Goal: Task Accomplishment & Management: Complete application form

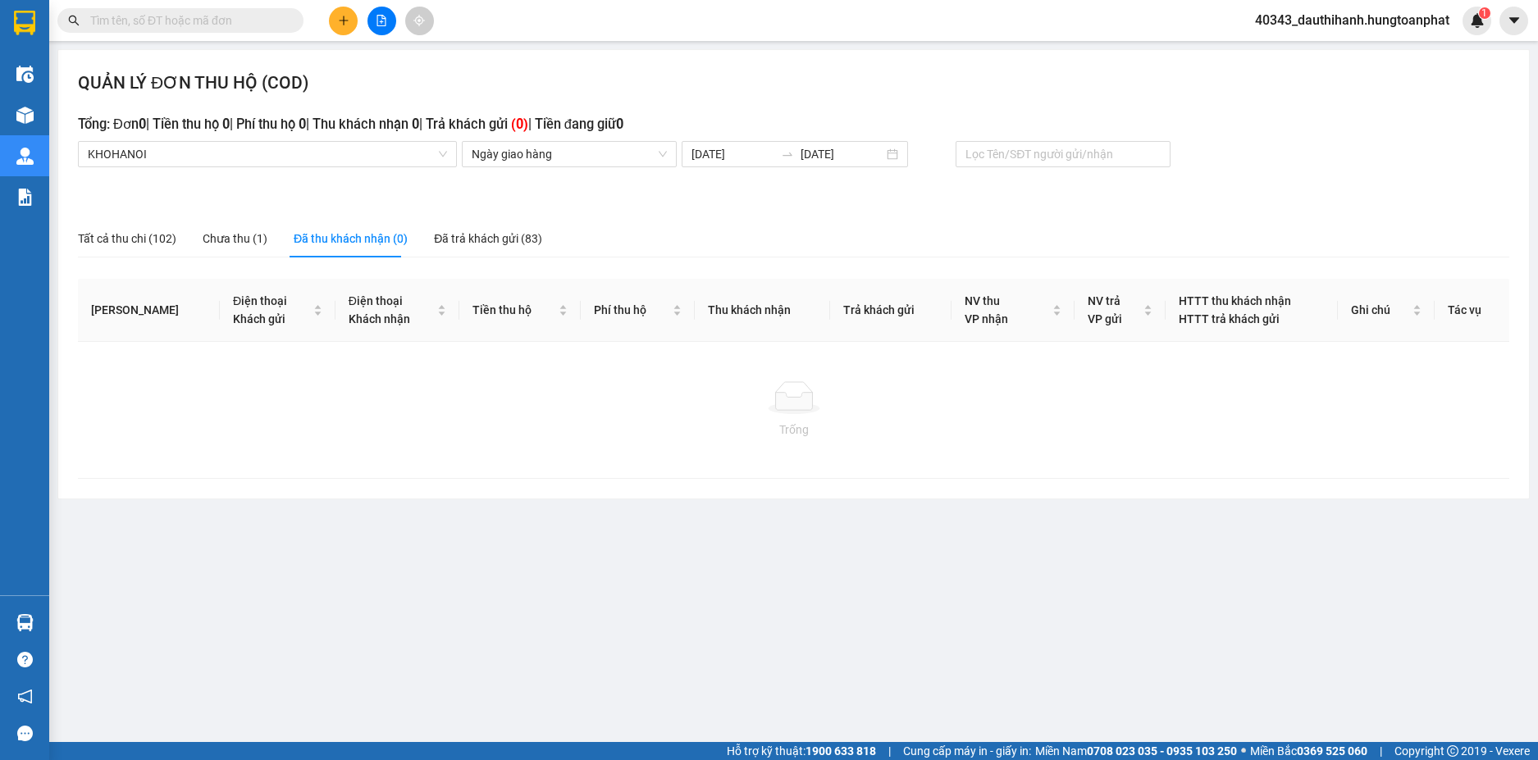
click at [180, 21] on input "text" at bounding box center [187, 20] width 194 height 18
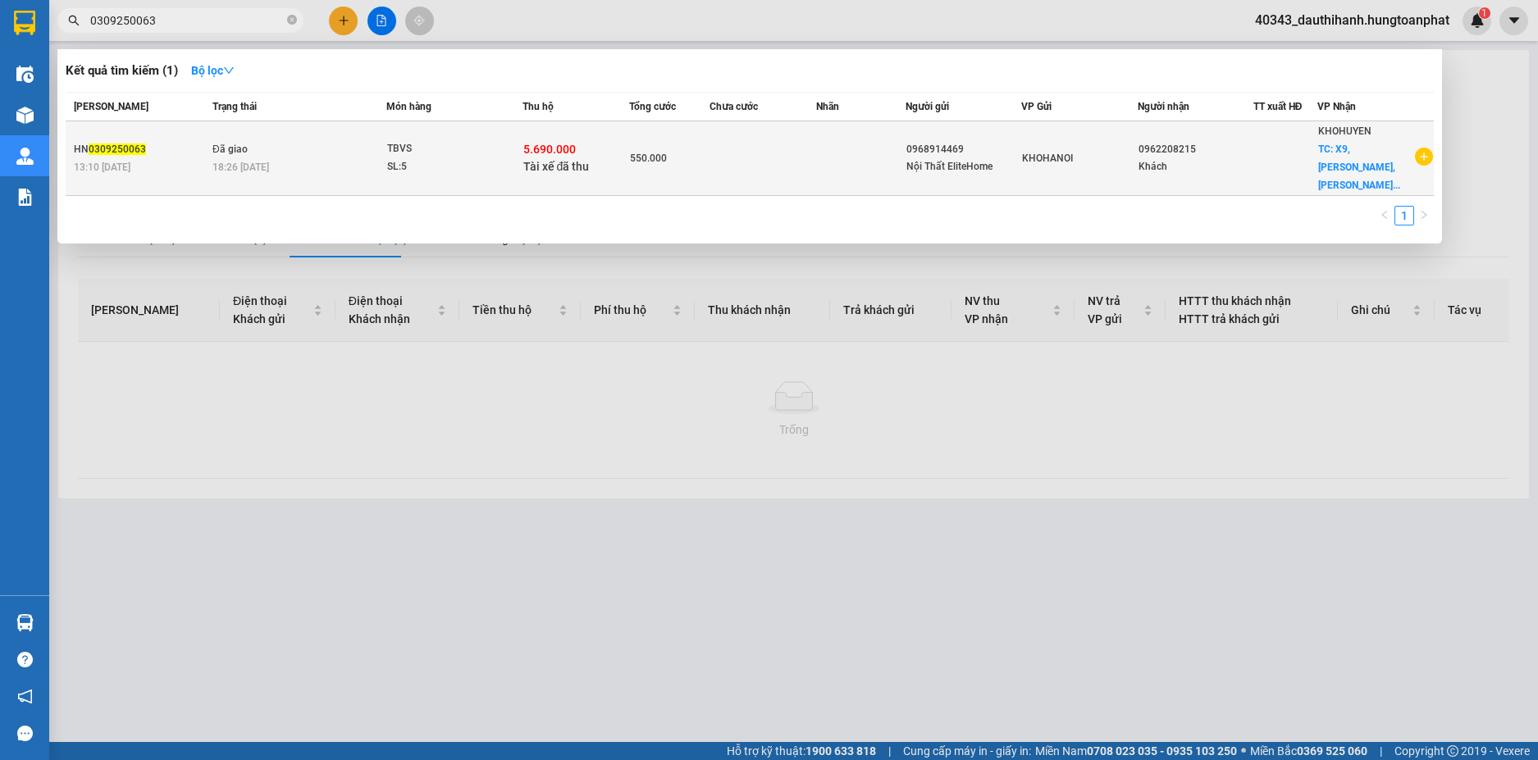
type input "0309250063"
click at [473, 158] on div "SL: 5" at bounding box center [448, 167] width 123 height 18
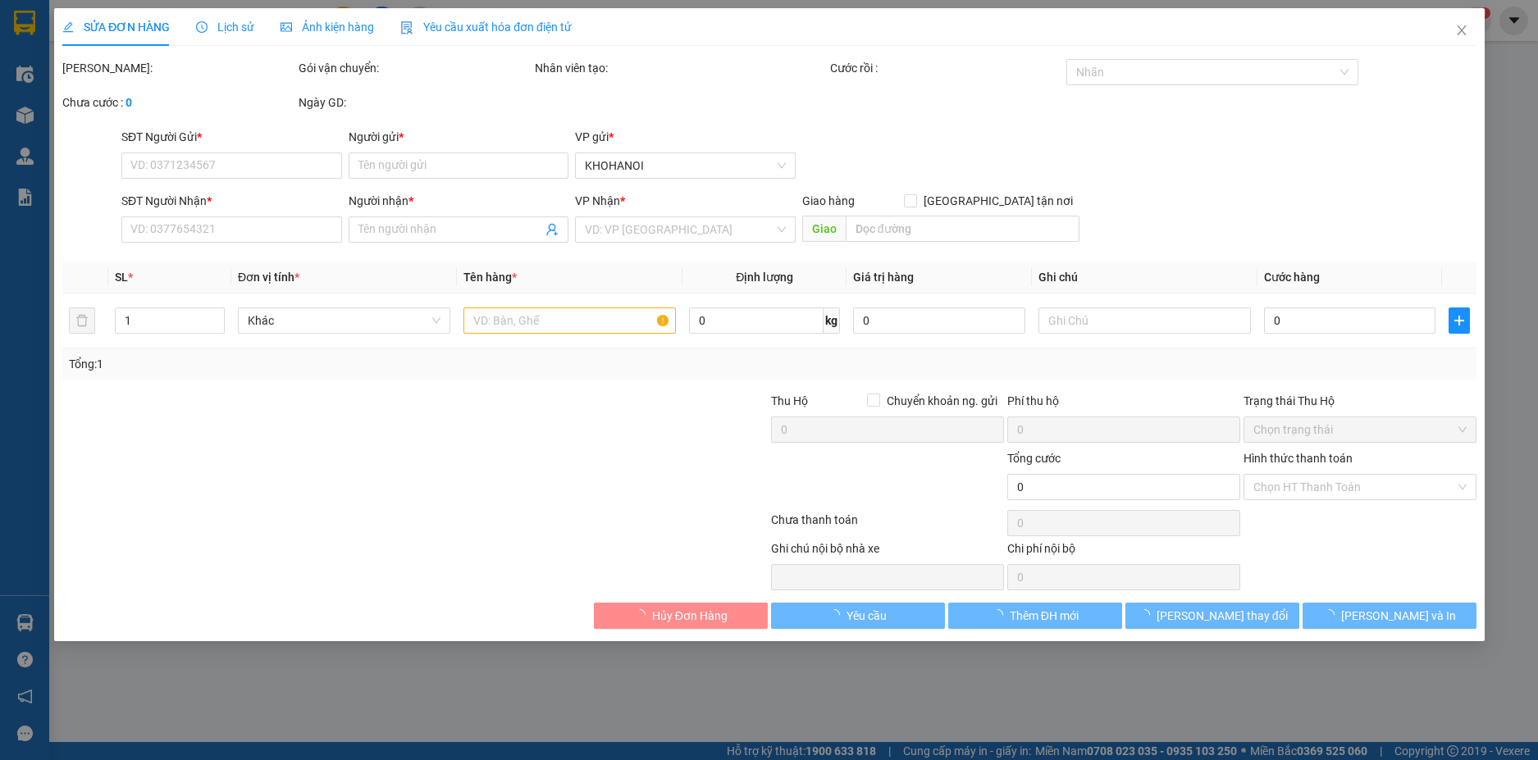
type input "0968914469"
type input "Nội Thất EliteHome"
type input "0962208215"
type input "Khách"
checkbox input "true"
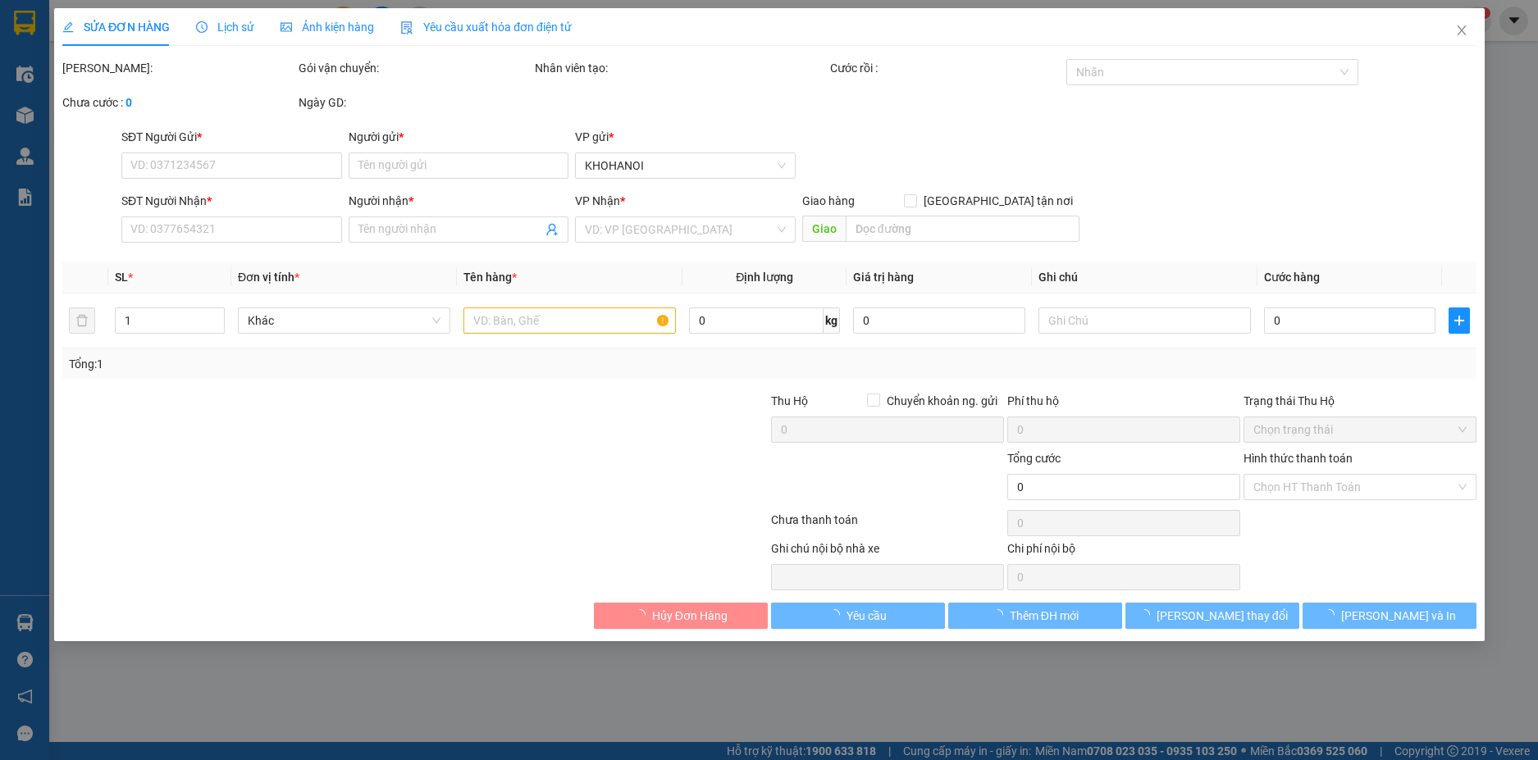
type input "X9, quỳnh thạch, Quỳnh Lưu, Nghệ An"
checkbox input "true"
type input "5.690.000"
type input "550.000"
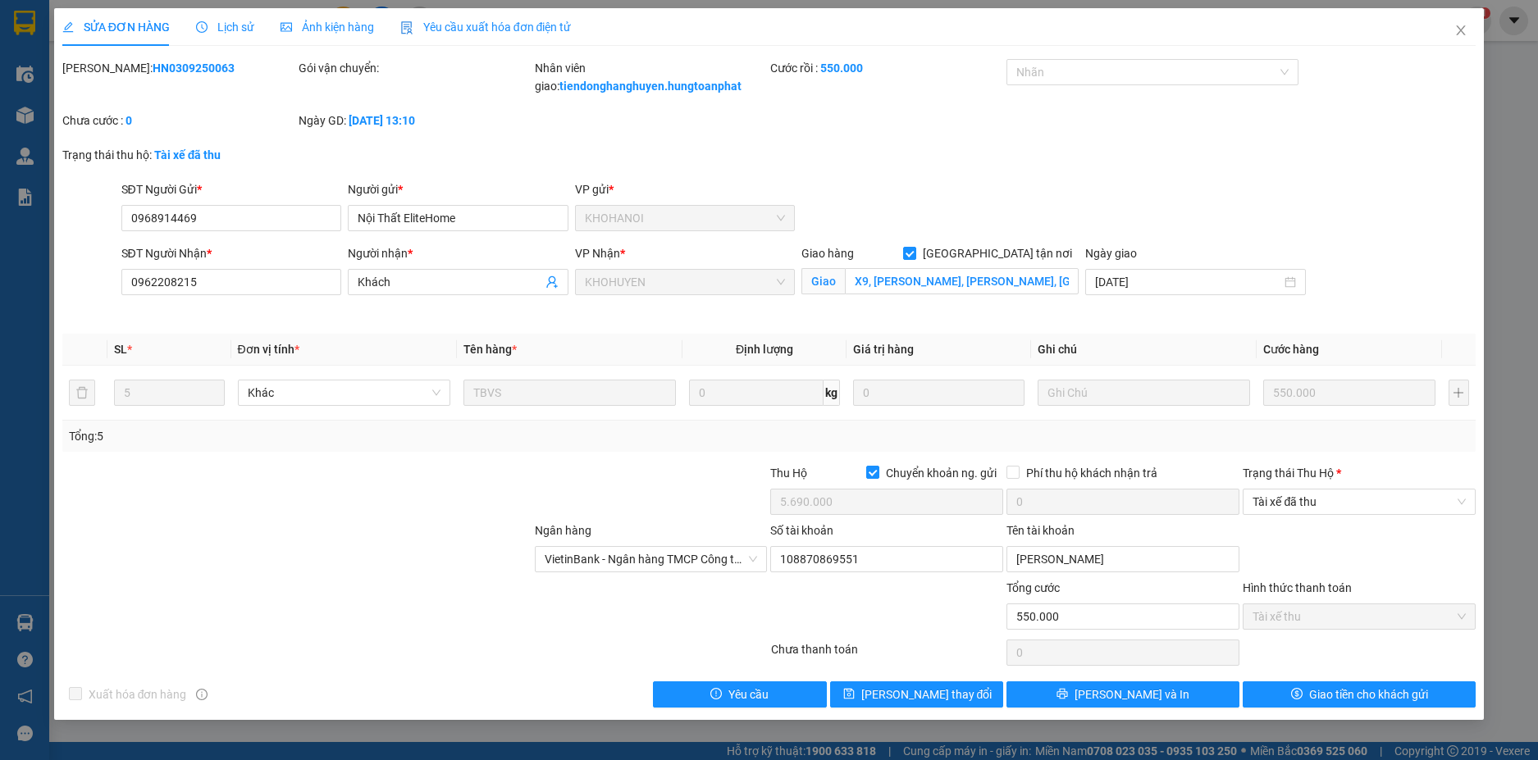
click at [235, 25] on span "Lịch sử" at bounding box center [225, 27] width 58 height 13
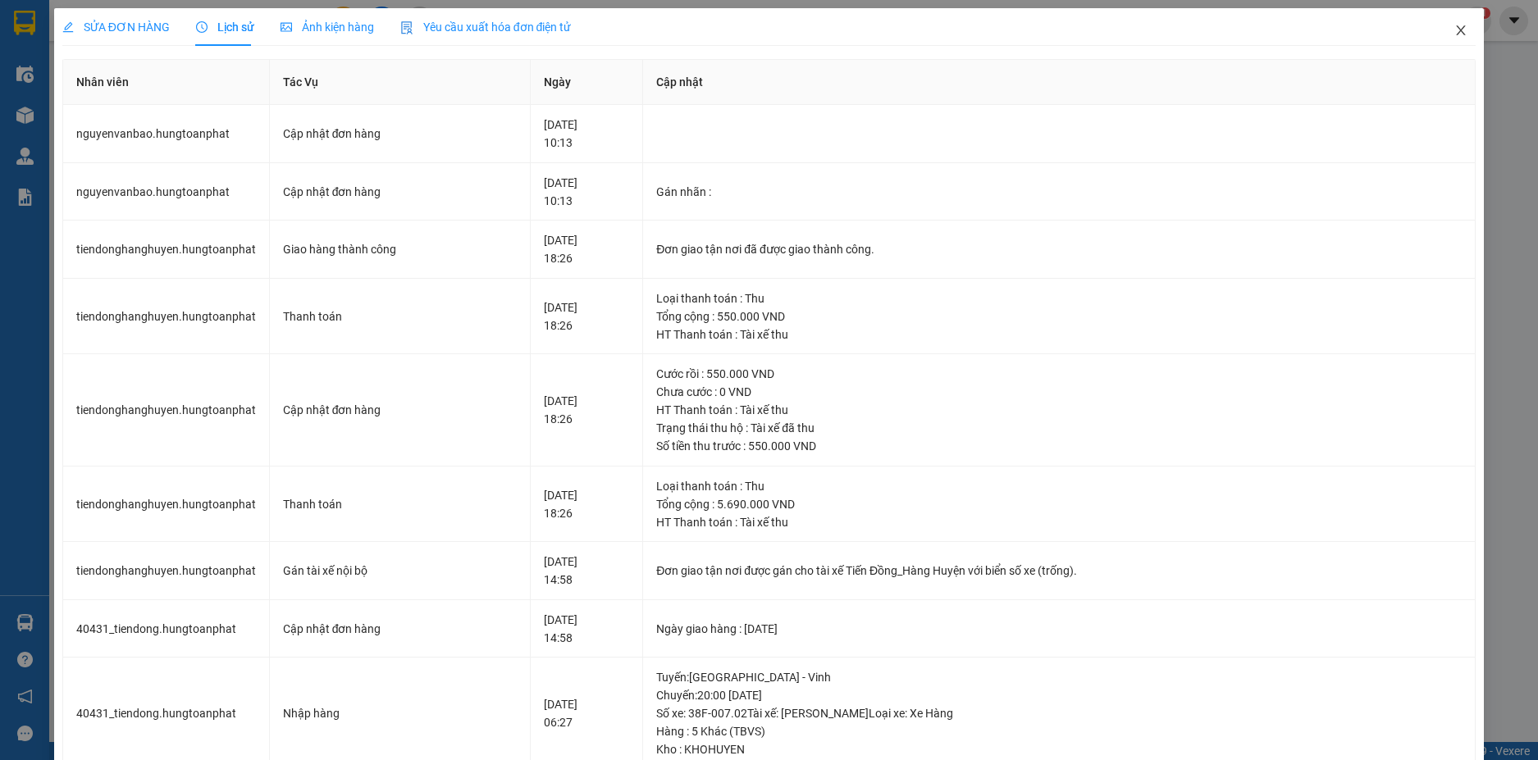
click at [1455, 31] on icon "close" at bounding box center [1461, 30] width 13 height 13
